Goal: Task Accomplishment & Management: Manage account settings

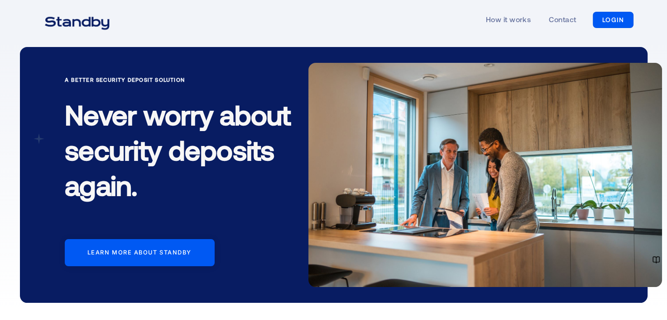
drag, startPoint x: 0, startPoint y: 0, endPoint x: 609, endPoint y: 16, distance: 609.4
click at [609, 16] on link "LOGIN" at bounding box center [612, 20] width 41 height 16
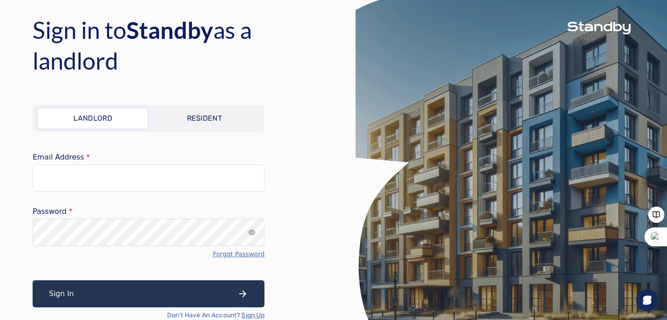
click at [186, 119] on p "Resident" at bounding box center [203, 118] width 35 height 11
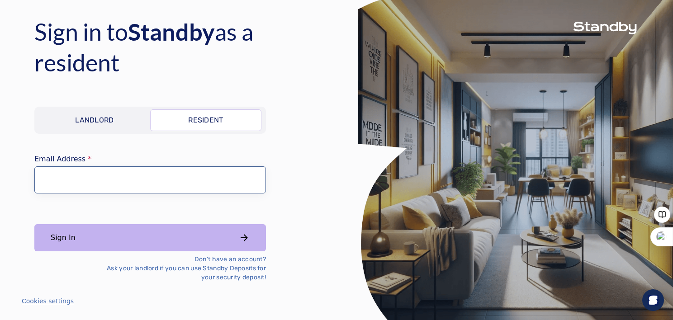
click at [92, 181] on input "Email Address" at bounding box center [150, 180] width 232 height 27
type input "**********"
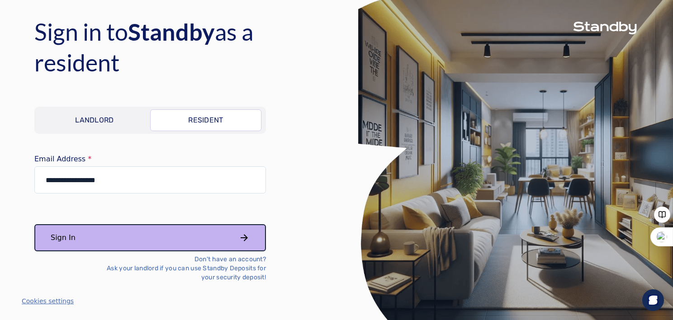
click at [114, 241] on button "Sign In" at bounding box center [150, 237] width 232 height 27
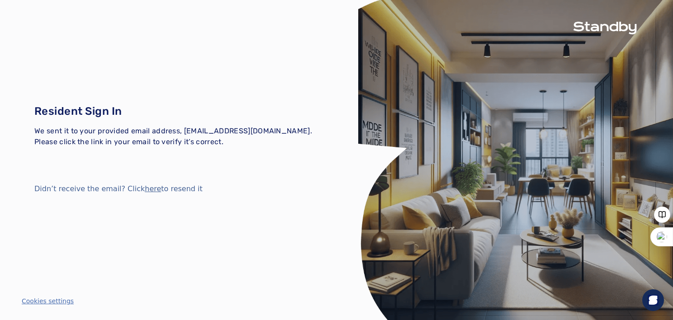
click at [145, 189] on button "here" at bounding box center [153, 189] width 16 height 11
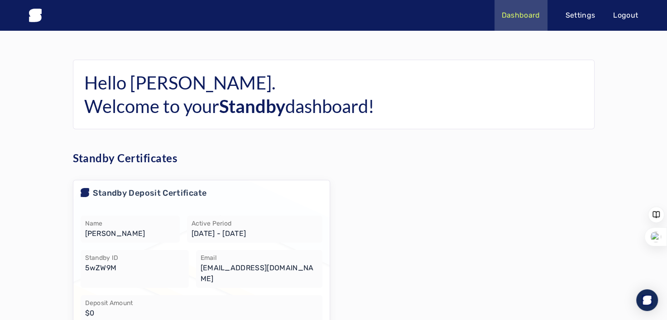
drag, startPoint x: 499, startPoint y: 0, endPoint x: 440, endPoint y: 207, distance: 215.2
click at [440, 207] on div at bounding box center [465, 268] width 257 height 177
click at [34, 14] on icon at bounding box center [35, 15] width 13 height 13
click at [580, 12] on p "Settings" at bounding box center [580, 15] width 30 height 11
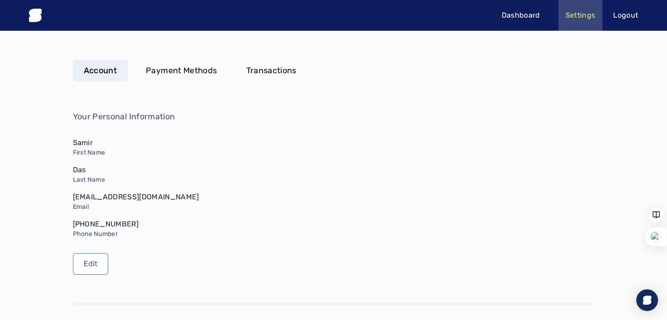
click at [162, 72] on p "Payment Methods" at bounding box center [181, 70] width 71 height 13
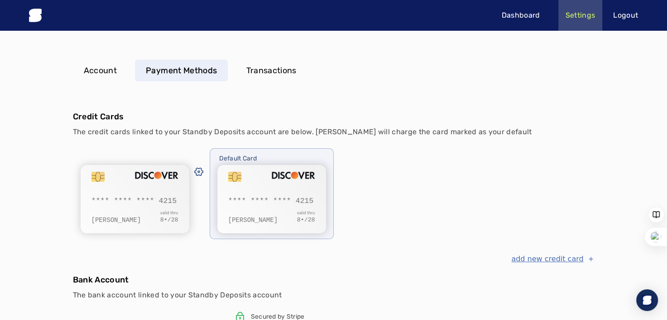
click at [281, 71] on p "Transactions" at bounding box center [271, 70] width 50 height 13
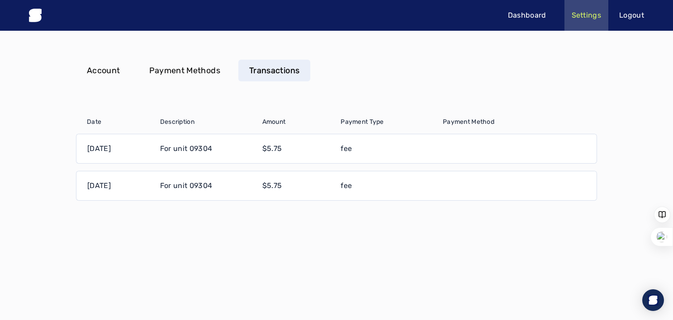
click at [165, 65] on p "Payment Methods" at bounding box center [184, 70] width 71 height 13
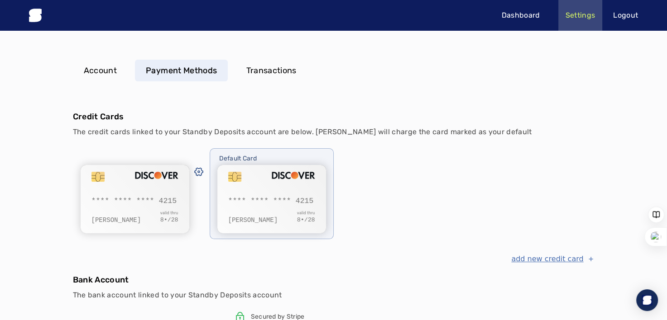
click at [103, 72] on p "Account" at bounding box center [100, 70] width 33 height 13
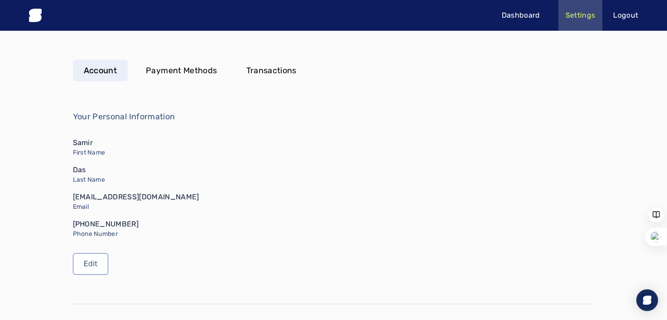
click at [177, 65] on p "Payment Methods" at bounding box center [181, 70] width 71 height 13
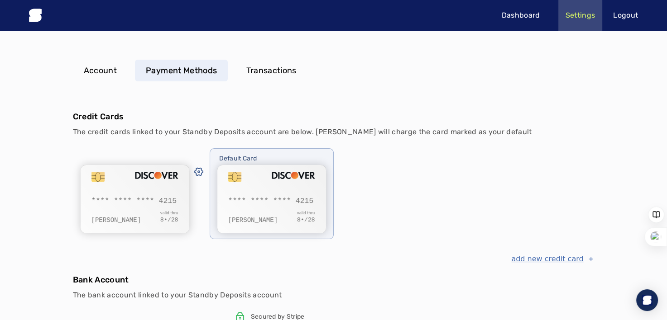
click at [516, 16] on p "Dashboard" at bounding box center [520, 15] width 38 height 11
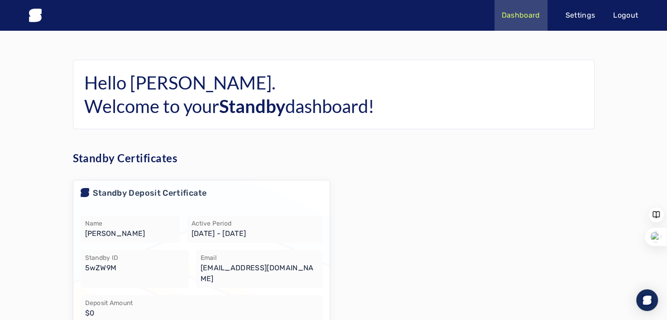
click at [167, 112] on h6 "Hello Samir. Welcome to your Standby dashboard!" at bounding box center [333, 94] width 499 height 47
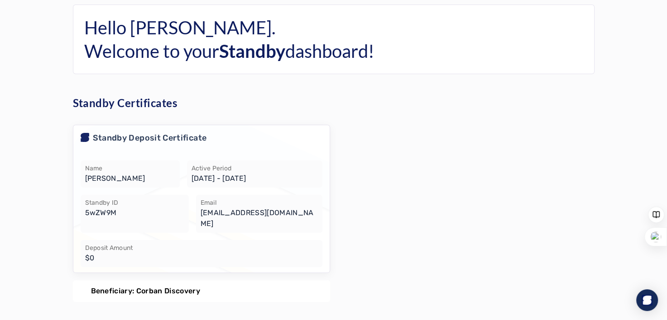
click at [194, 286] on p "Beneficiary: Corban Discovery" at bounding box center [145, 291] width 109 height 11
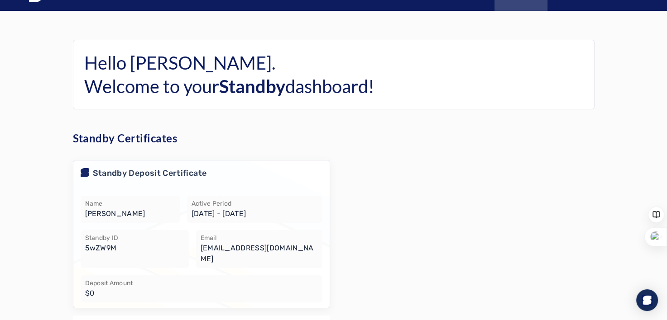
scroll to position [0, 0]
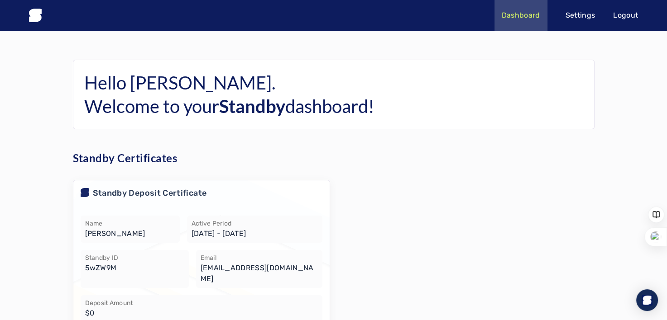
click at [35, 15] on icon at bounding box center [35, 15] width 13 height 13
click at [119, 161] on p "Standby Certificates" at bounding box center [125, 158] width 105 height 14
click at [124, 194] on p "Standby Deposit Certificate" at bounding box center [150, 193] width 114 height 13
click at [587, 15] on p "Settings" at bounding box center [580, 15] width 30 height 11
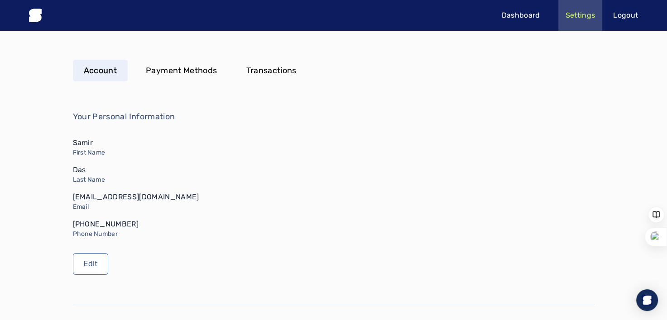
click at [182, 74] on p "Payment Methods" at bounding box center [181, 70] width 71 height 13
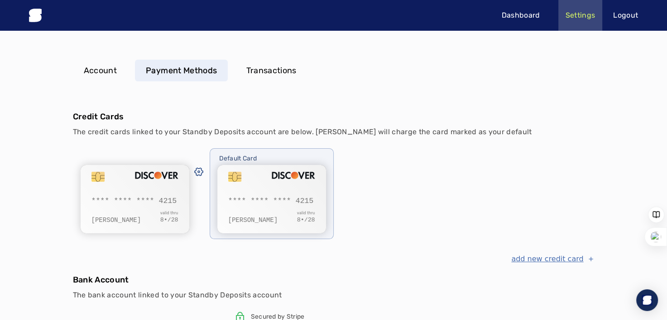
click at [259, 71] on p "Transactions" at bounding box center [271, 70] width 50 height 13
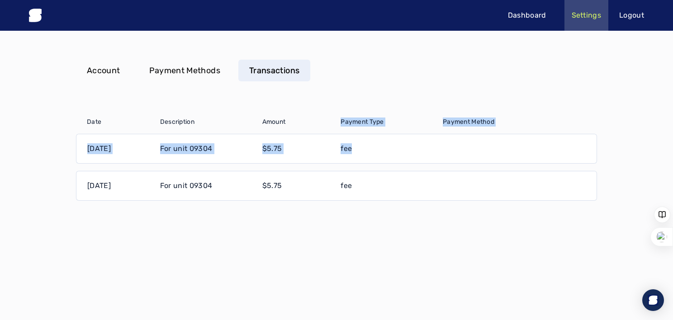
drag, startPoint x: 458, startPoint y: 139, endPoint x: 301, endPoint y: 125, distance: 157.2
click at [301, 125] on table "Date Description Amount Payment Type Payment Method [DATE] For unit 09304 $5.75…" at bounding box center [336, 159] width 521 height 98
click at [301, 125] on div "Amount" at bounding box center [296, 122] width 68 height 9
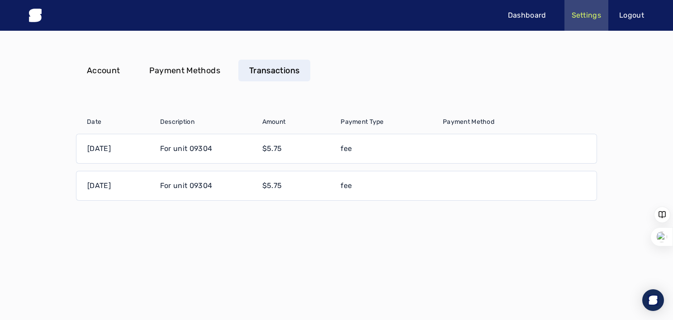
click at [91, 72] on p "Account" at bounding box center [103, 70] width 33 height 13
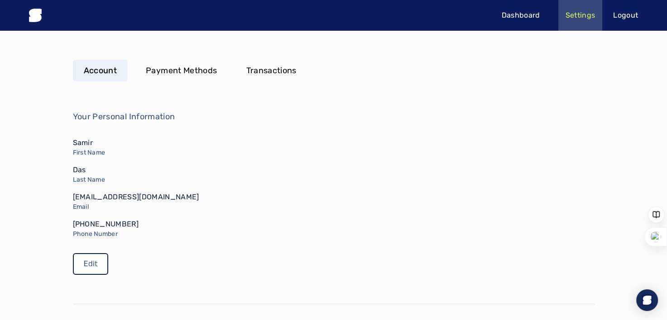
click at [85, 263] on link "Edit" at bounding box center [91, 264] width 36 height 22
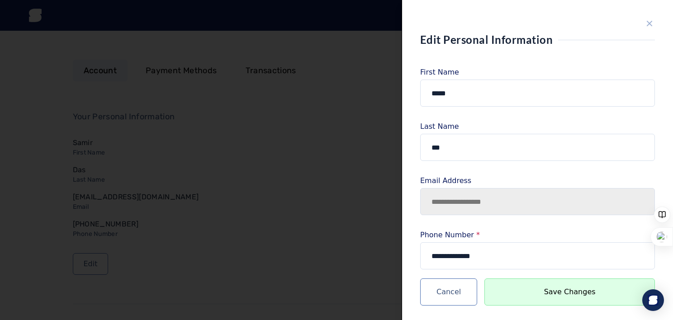
scroll to position [4, 0]
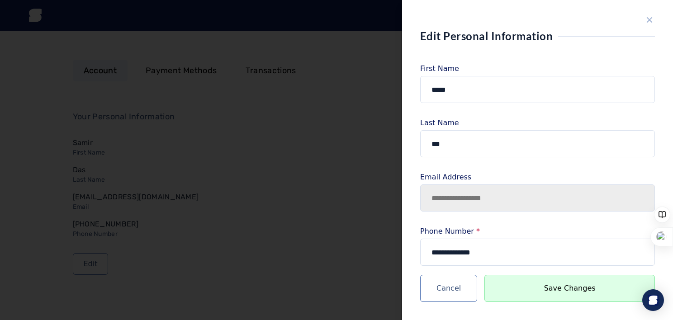
click at [647, 19] on icon "close sidebar" at bounding box center [650, 20] width 6 height 6
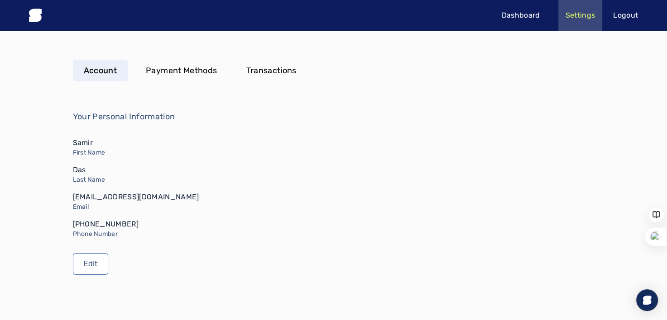
click at [178, 69] on p "Payment Methods" at bounding box center [181, 70] width 71 height 13
